Goal: Complete application form: Complete application form

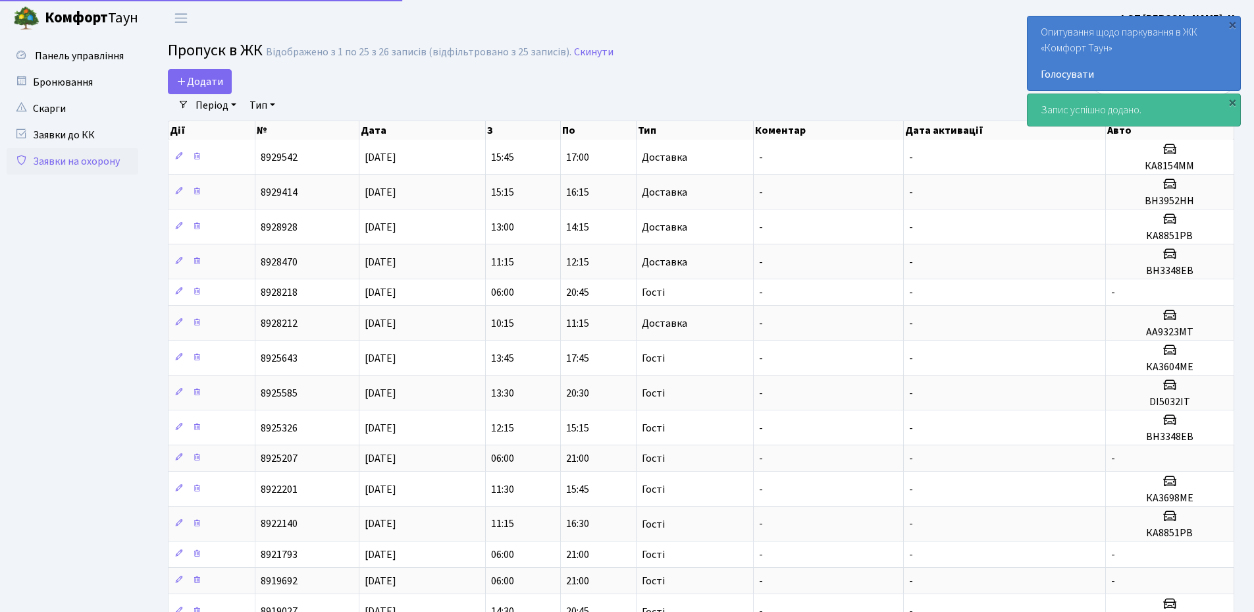
select select "25"
click at [191, 84] on span "Додати" at bounding box center [199, 81] width 47 height 14
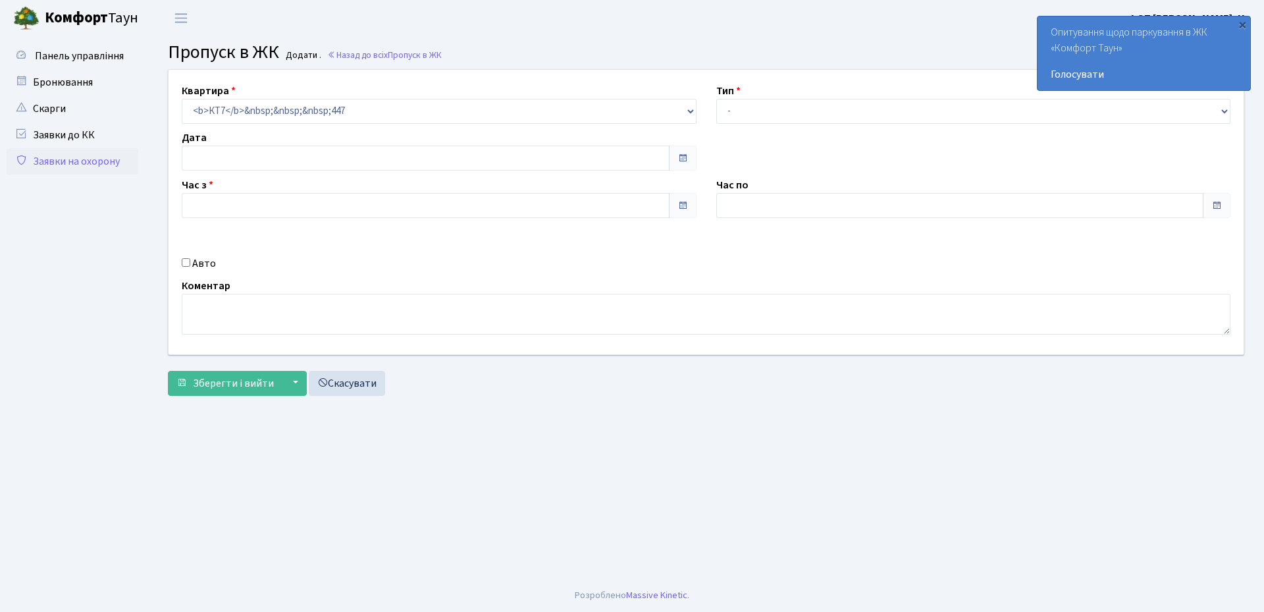
type input "[DATE]"
type input "11:30"
type input "12:30"
click at [745, 103] on select "- Доставка Таксі Гості Сервіс" at bounding box center [973, 111] width 515 height 25
select select "3"
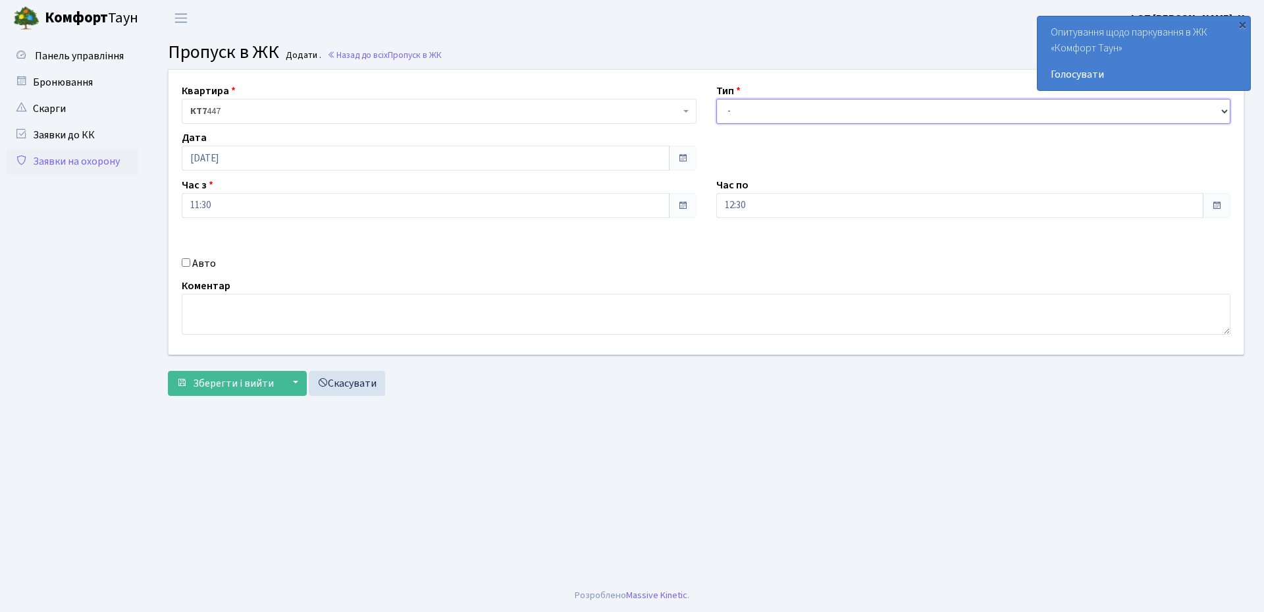
click at [716, 99] on select "- Доставка Таксі Гості Сервіс" at bounding box center [973, 111] width 515 height 25
click at [793, 209] on input "12:30" at bounding box center [960, 205] width 488 height 25
click at [752, 250] on icon at bounding box center [753, 251] width 36 height 36
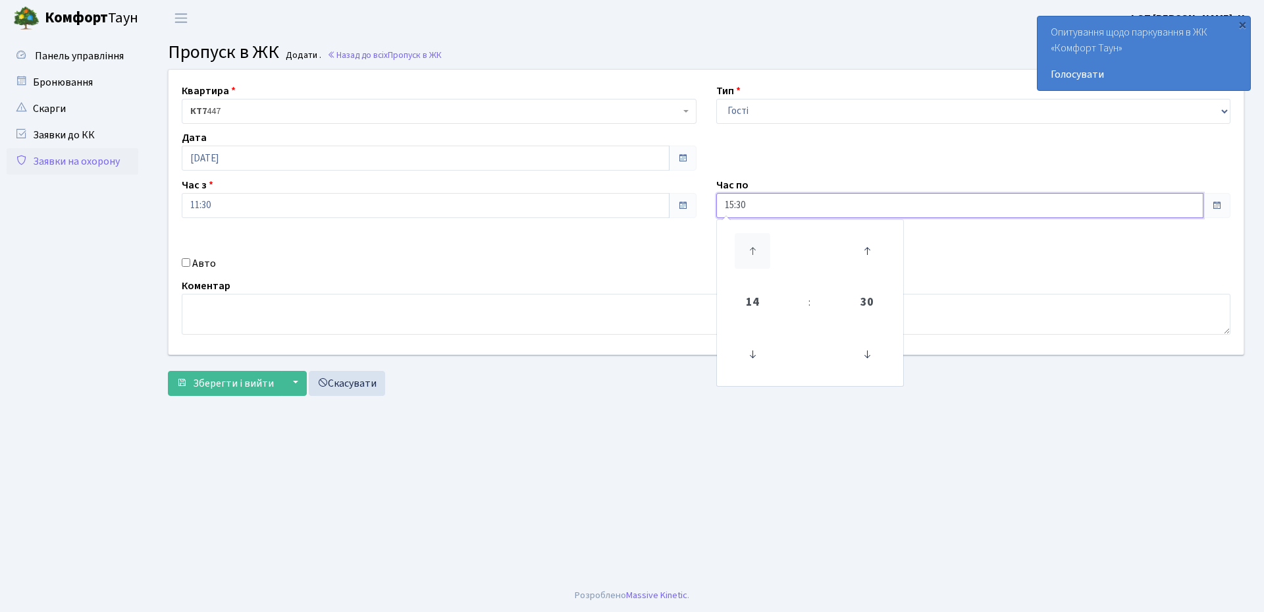
click at [752, 250] on icon at bounding box center [753, 251] width 36 height 36
type input "19:30"
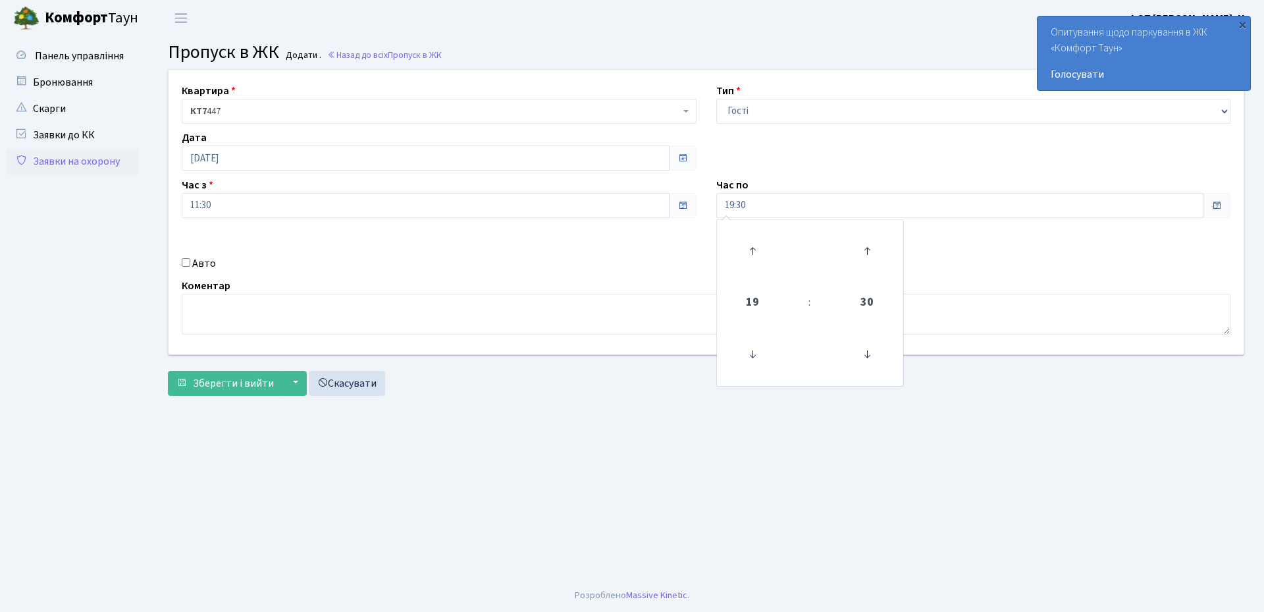
click at [594, 256] on div "Авто" at bounding box center [439, 263] width 534 height 16
click at [189, 265] on input "Авто" at bounding box center [186, 262] width 9 height 9
checkbox input "true"
paste input "KA2071ME"
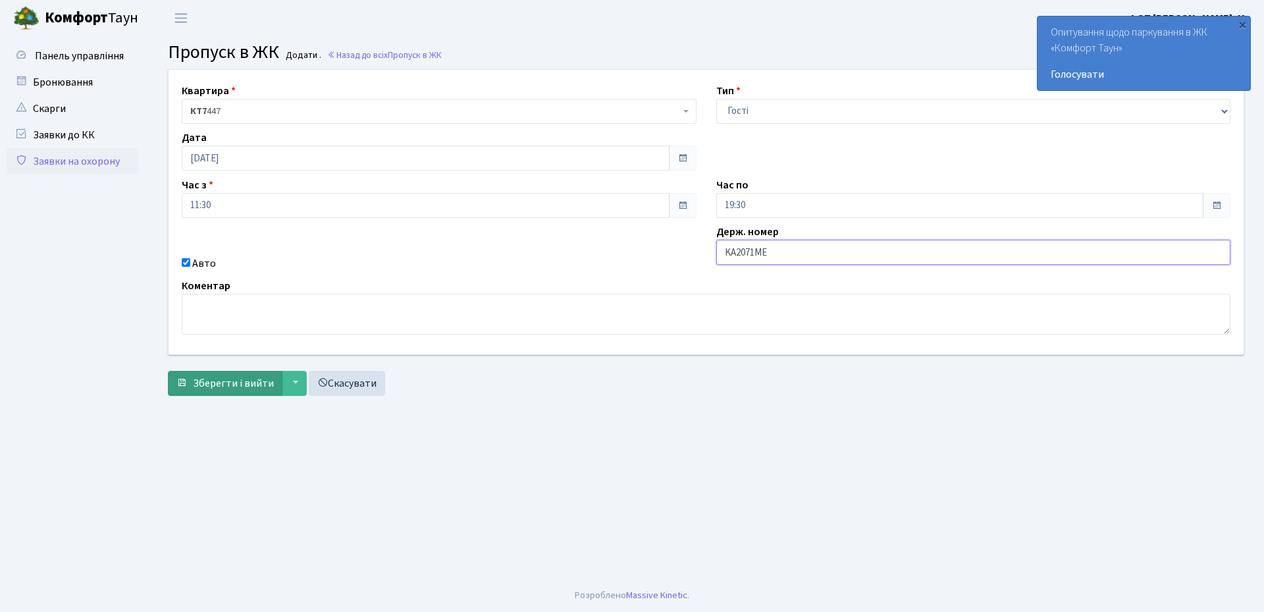
type input "KA2071ME"
click at [215, 384] on span "Зберегти і вийти" at bounding box center [233, 383] width 81 height 14
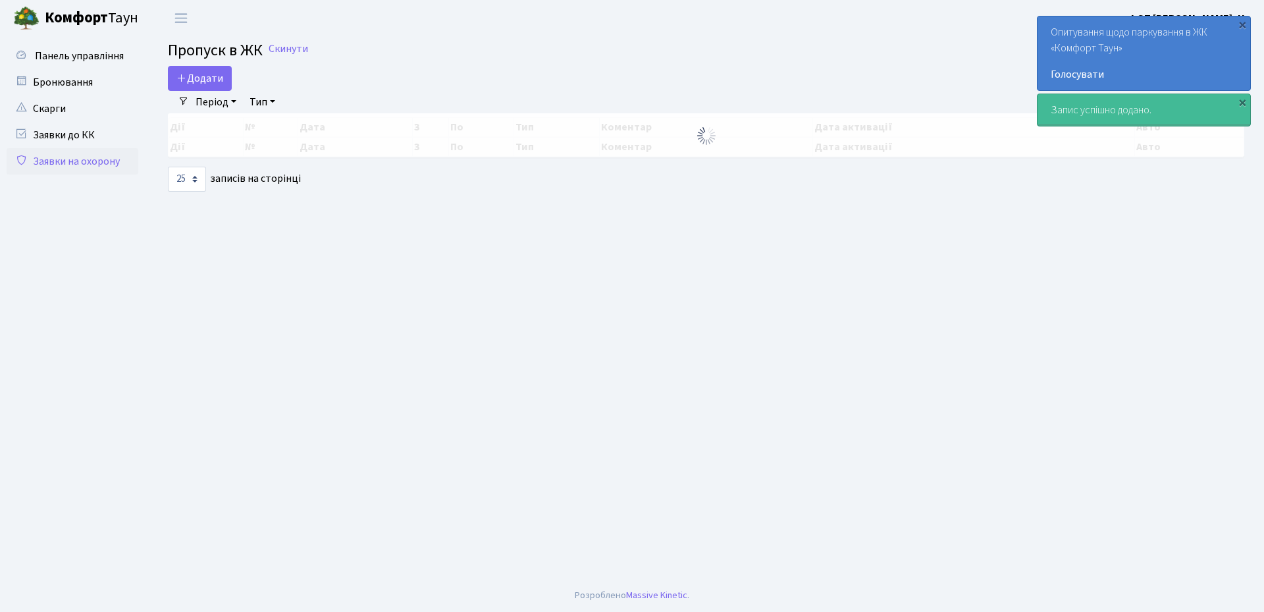
select select "25"
